Goal: Use online tool/utility: Utilize a website feature to perform a specific function

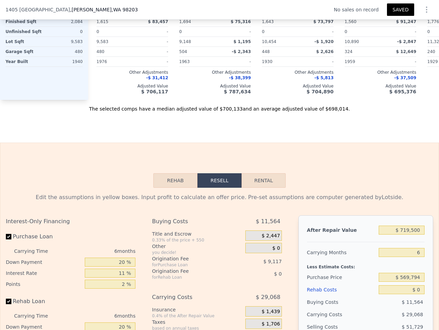
scroll to position [812, 0]
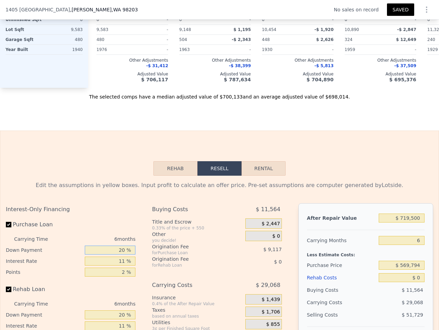
click at [128, 246] on input "20 %" at bounding box center [110, 250] width 51 height 9
type input "10 %"
type input "$ 53,068"
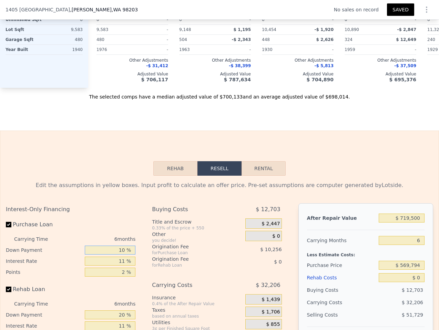
type input "10 %"
type input "1 %"
type input "$ 78,712"
type input "11 %"
type input "$ 53,068"
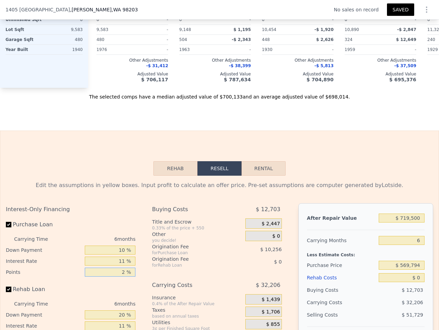
type input "1 %"
type input "$ 58,196"
type input "1.7 %"
type input "$ 54,606"
type input "1.75 %"
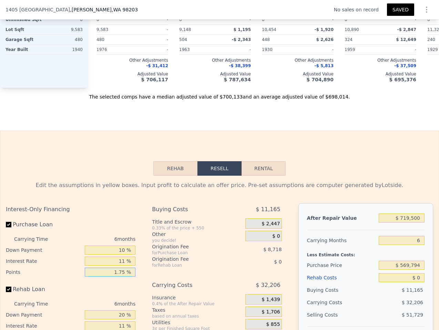
type input "$ 54,350"
type input "1.75 %"
type input "10 %"
type input "11 %"
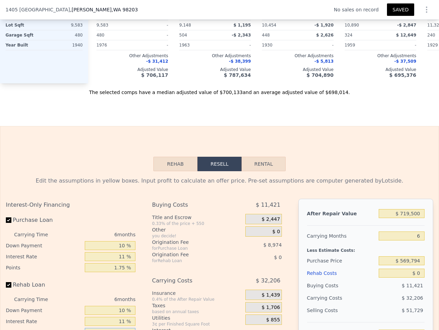
type input "1.75 %"
click at [274, 229] on span "$ 0" at bounding box center [276, 232] width 8 height 6
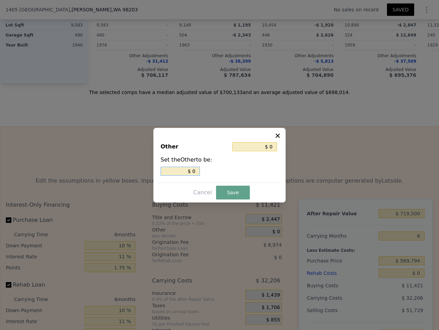
click at [183, 172] on input "$ 0" at bounding box center [179, 171] width 39 height 9
type input "$ 2"
type input "$ 25"
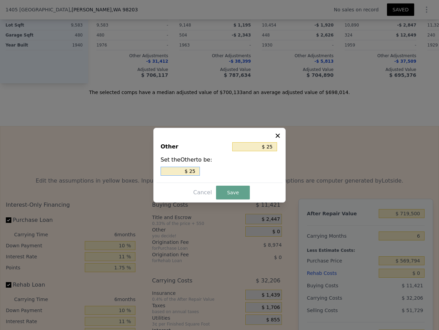
type input "$ 250"
type input "$ 2,500"
drag, startPoint x: 228, startPoint y: 187, endPoint x: 263, endPoint y: 208, distance: 41.1
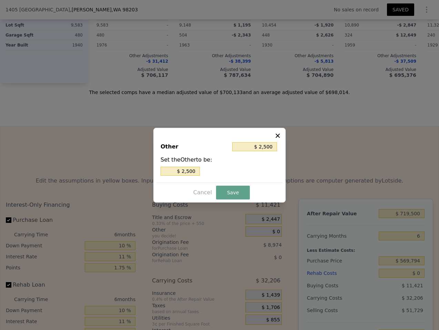
click at [228, 187] on button "Save" at bounding box center [233, 193] width 34 height 14
type input "$ 51,850"
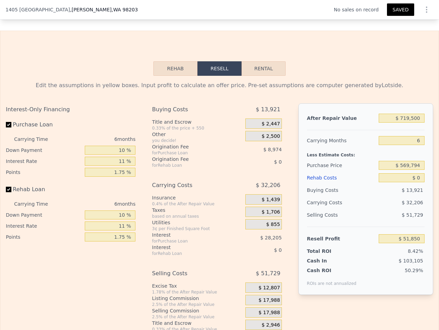
scroll to position [914, 0]
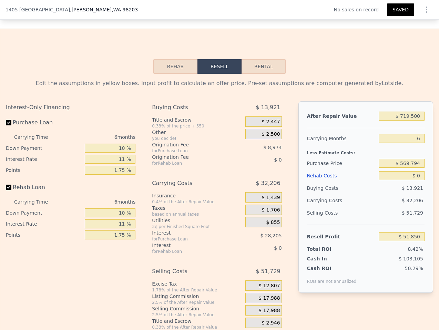
click at [273, 295] on span "$ 17,988" at bounding box center [268, 298] width 21 height 6
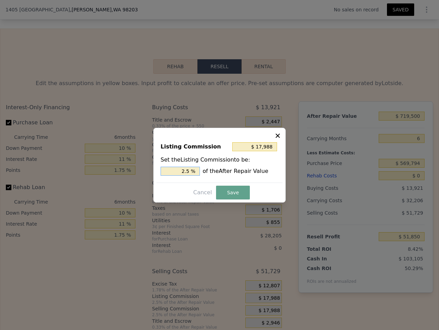
click at [194, 172] on input "2.5 %" at bounding box center [179, 171] width 39 height 9
type input "$ 14,390"
type input "2 %"
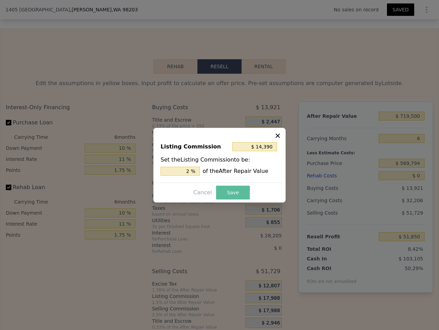
click at [234, 189] on button "Save" at bounding box center [233, 193] width 34 height 14
type input "$ 55,448"
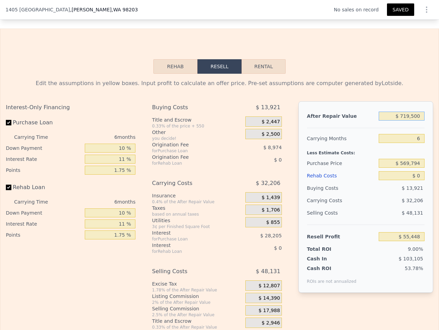
click at [415, 112] on input "$ 719,500" at bounding box center [401, 116] width 46 height 9
type input "$ 7"
type input "-$ 615,025"
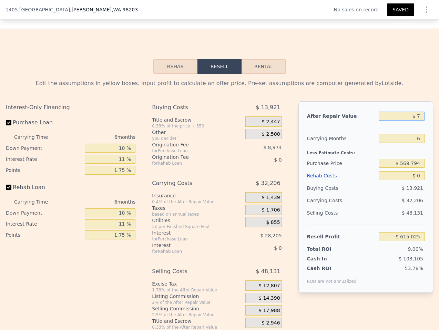
type input "$ 70"
type input "-$ 614,966"
type input "$ 700"
type input "-$ 614,379"
type input "$ 7,000"
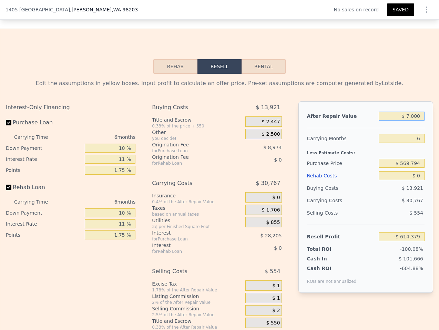
type input "-$ 608,509"
type input "$ 70,000"
type input "-$ 549,801"
type input "$ 700,000"
type input "$ 37,277"
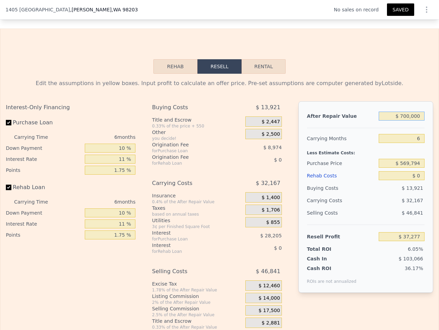
type input "$ 700,000"
click at [416, 171] on input "$ 0" at bounding box center [401, 175] width 46 height 9
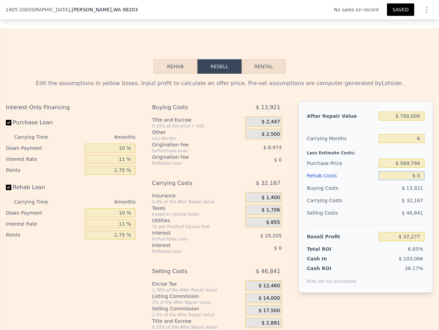
click at [416, 171] on input "$ 0" at bounding box center [401, 175] width 46 height 9
type input "$ 1"
type input "$ 37,276"
type input "$ 15"
type input "$ 37,262"
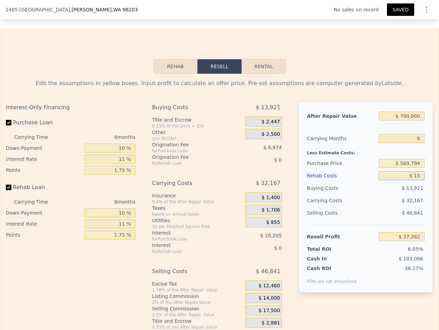
type input "$ 150"
type input "$ 37,119"
type input "$ 1,500"
type input "$ 35,681"
type input "$ 15,000"
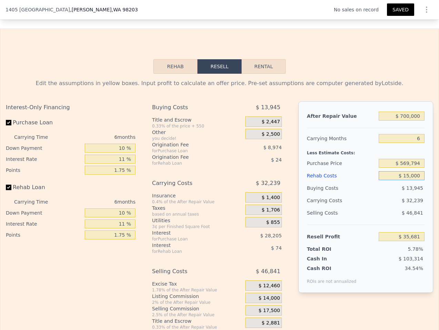
type input "$ 21,297"
type input "$ 150,000"
type input "-$ 122,514"
type input "$ 150,000"
click at [316, 207] on div "Selling Costs" at bounding box center [341, 213] width 69 height 12
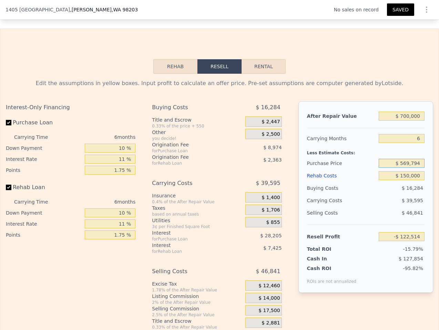
click at [403, 159] on input "$ 569,794" at bounding box center [401, 163] width 46 height 9
click at [404, 159] on input "$ 569,794" at bounding box center [401, 163] width 46 height 9
type input "$ 400,000"
click at [406, 186] on div "$ 16,284" at bounding box center [401, 188] width 46 height 12
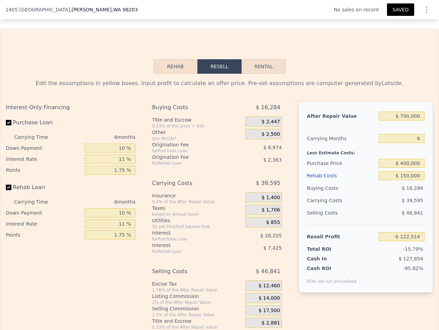
type input "$ 58,925"
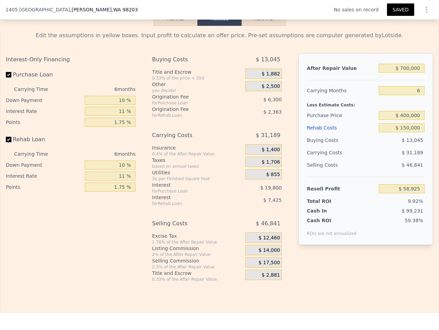
scroll to position [998, 0]
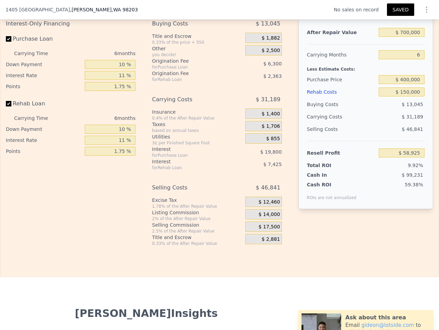
click at [401, 4] on button "SAVED" at bounding box center [400, 9] width 27 height 12
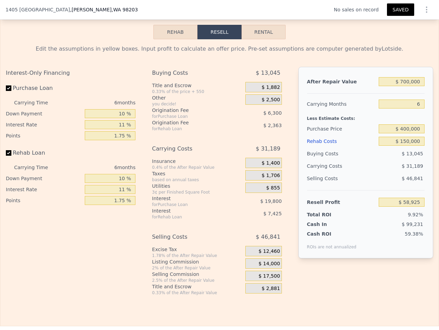
scroll to position [940, 0]
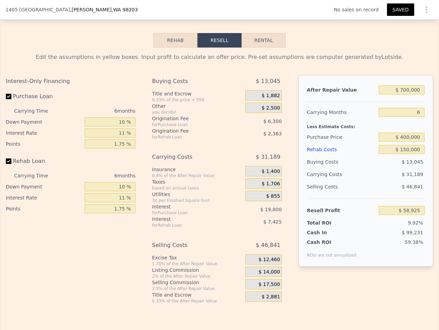
click at [18, 90] on label "Purchase Loan" at bounding box center [44, 96] width 76 height 12
click at [11, 94] on input "Purchase Loan" at bounding box center [9, 97] width 6 height 6
checkbox input "false"
type input "$ 85,025"
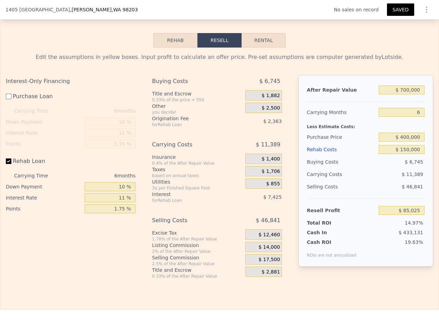
click at [16, 155] on label "Rehab Loan" at bounding box center [44, 161] width 76 height 12
click at [11, 158] on input "Rehab Loan" at bounding box center [9, 161] width 6 height 6
checkbox input "false"
type input "$ 94,816"
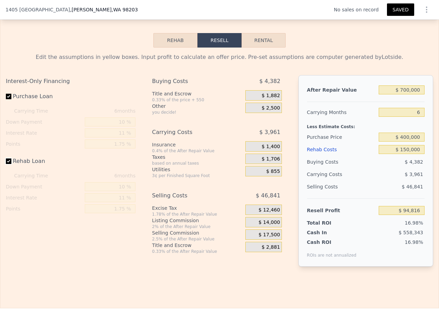
checkbox input "true"
type input "$ 58,925"
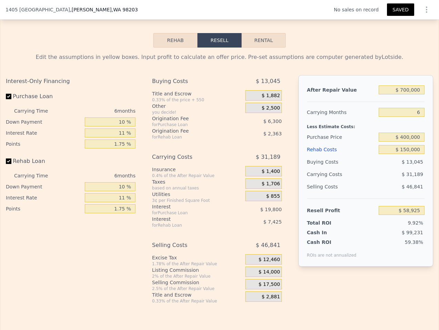
drag, startPoint x: 2, startPoint y: 163, endPoint x: 10, endPoint y: 158, distance: 9.0
click at [8, 160] on div "Edit the assumptions in yellow boxes. Input profit to calculate an offer price.…" at bounding box center [219, 176] width 438 height 256
click at [10, 158] on label "Rehab Loan" at bounding box center [44, 161] width 76 height 12
click at [10, 158] on input "Rehab Loan" at bounding box center [9, 161] width 6 height 6
checkbox input "false"
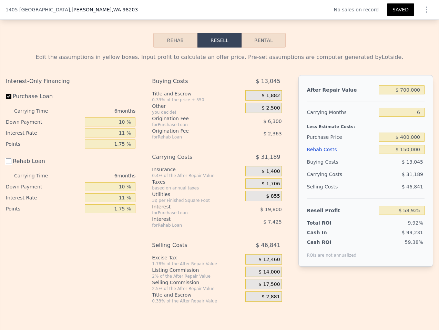
type input "$ 68,716"
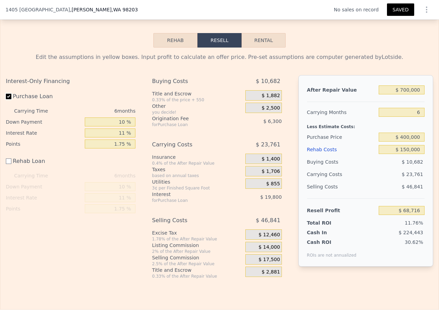
click at [10, 94] on input "Purchase Loan" at bounding box center [9, 97] width 6 height 6
checkbox input "false"
type input "$ 94,816"
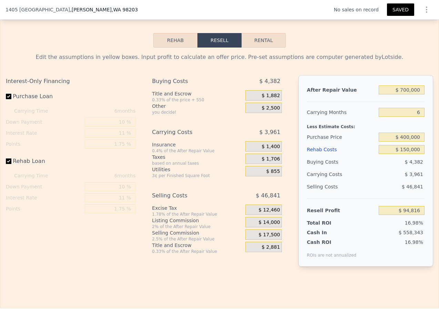
checkbox input "true"
type input "$ 58,925"
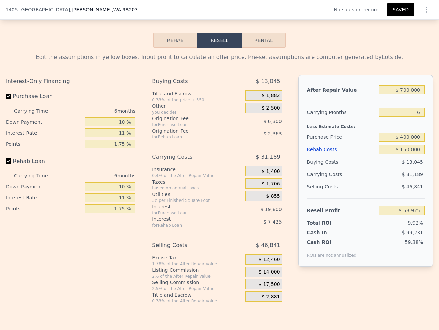
click at [36, 90] on label "Purchase Loan" at bounding box center [44, 96] width 76 height 12
click at [11, 94] on input "Purchase Loan" at bounding box center [9, 97] width 6 height 6
checkbox input "false"
type input "$ 85,025"
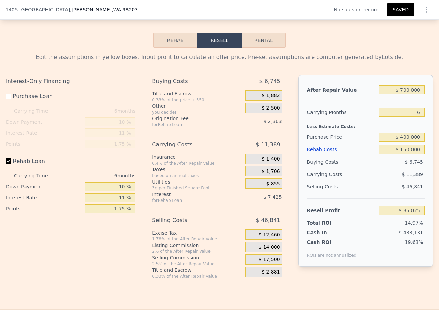
click at [30, 155] on label "Rehab Loan" at bounding box center [44, 161] width 76 height 12
click at [11, 158] on input "Rehab Loan" at bounding box center [9, 161] width 6 height 6
checkbox input "false"
type input "$ 94,816"
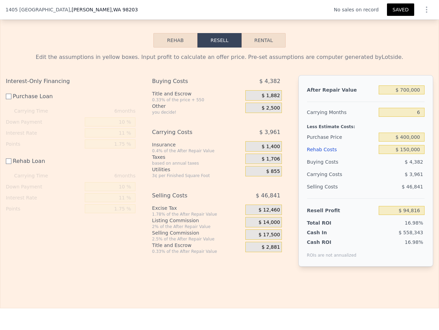
click at [264, 105] on span "$ 2,500" at bounding box center [270, 108] width 18 height 6
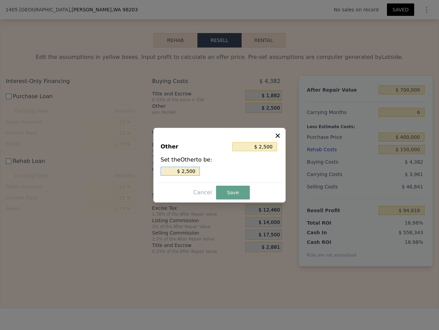
click at [197, 171] on input "$ 2,500" at bounding box center [179, 171] width 39 height 9
type input "$ 0"
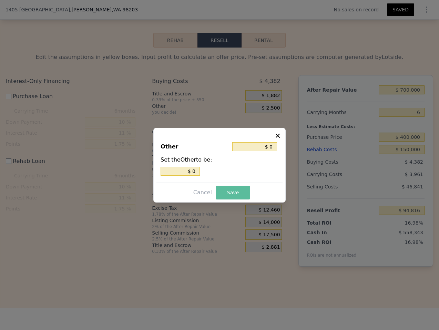
click at [229, 189] on button "Save" at bounding box center [233, 193] width 34 height 14
type input "$ 97,316"
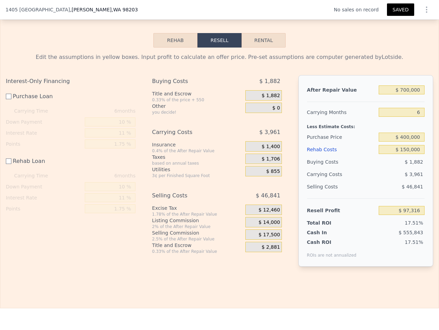
click at [15, 92] on label "Purchase Loan" at bounding box center [44, 96] width 76 height 12
click at [11, 94] on input "Purchase Loan" at bounding box center [9, 97] width 6 height 6
checkbox input "true"
type input "$ 71,216"
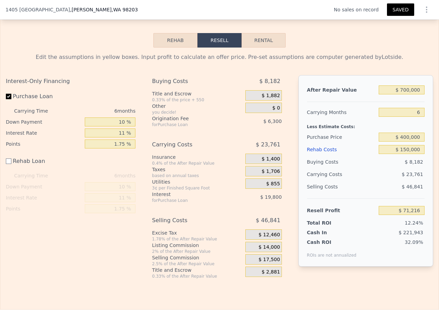
click at [22, 156] on label "Rehab Loan" at bounding box center [44, 161] width 76 height 12
click at [11, 158] on input "Rehab Loan" at bounding box center [9, 161] width 6 height 6
checkbox input "true"
type input "$ 61,425"
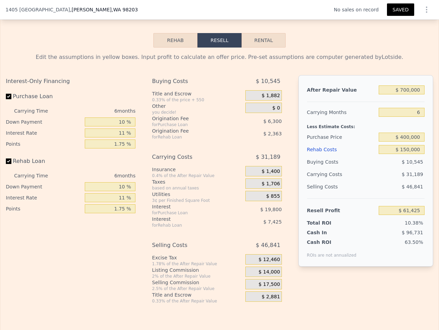
click at [274, 103] on div "$ 0" at bounding box center [263, 108] width 36 height 10
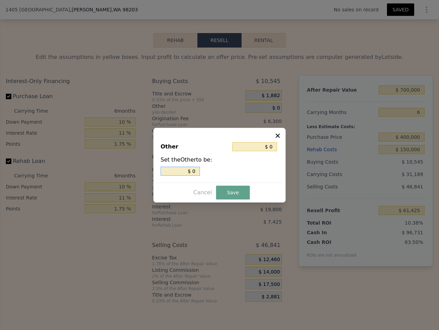
click at [191, 171] on input "$ 0" at bounding box center [179, 171] width 39 height 9
type input "$ 2"
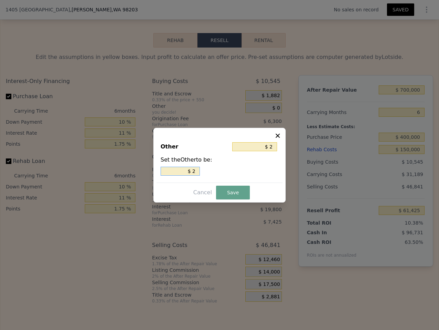
type input "$ 25"
type input "$ 250"
type input "$ 2,500"
type input "$ 58,925"
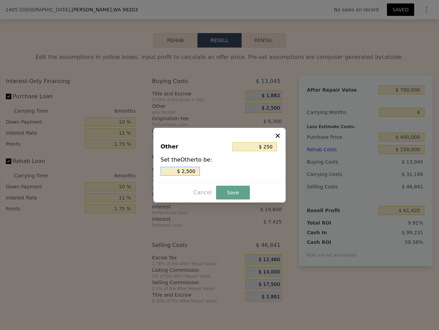
type input "$ 2,500"
click at [242, 190] on button "Save" at bounding box center [233, 193] width 34 height 14
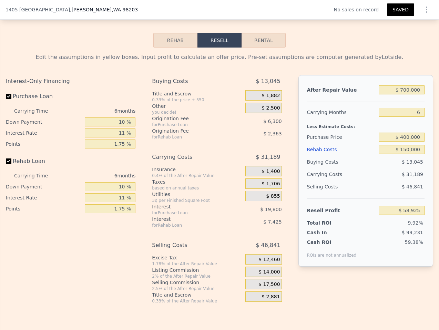
click at [403, 8] on button "SAVED" at bounding box center [400, 9] width 27 height 12
click at [428, 11] on icon "Show Options" at bounding box center [426, 10] width 8 height 8
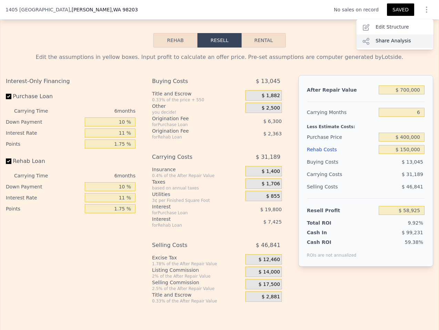
click at [413, 41] on div "Share Analysis" at bounding box center [394, 41] width 77 height 14
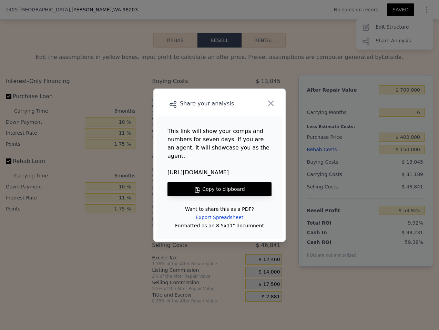
click at [254, 188] on button "Copy to clipboard" at bounding box center [219, 189] width 104 height 14
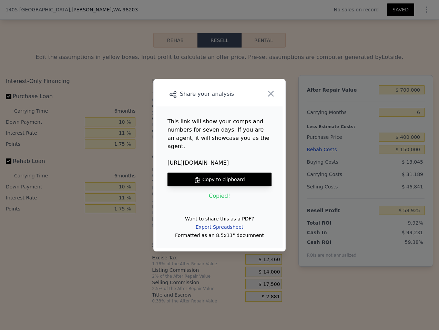
click at [225, 226] on div "Export Spreadsheet" at bounding box center [219, 227] width 59 height 12
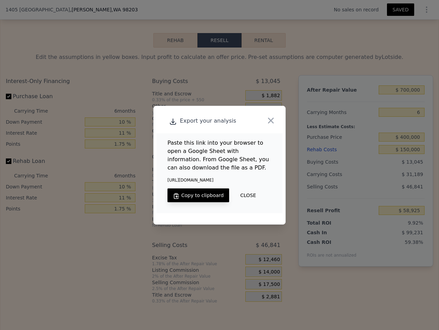
click at [206, 195] on button "Copy to clipboard" at bounding box center [198, 195] width 62 height 14
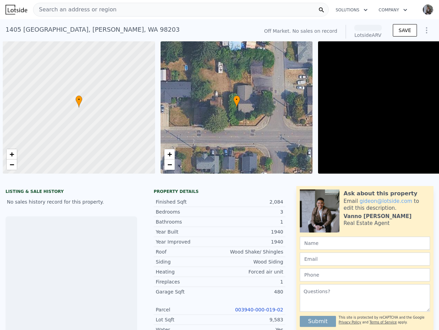
scroll to position [0, 3]
